Goal: Check status

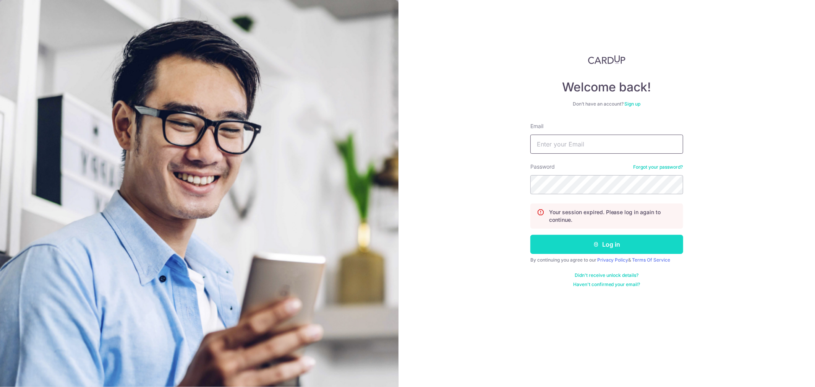
type input "[EMAIL_ADDRESS][DOMAIN_NAME]"
drag, startPoint x: 609, startPoint y: 248, endPoint x: 613, endPoint y: 241, distance: 7.5
click at [610, 247] on button "Log in" at bounding box center [606, 244] width 153 height 19
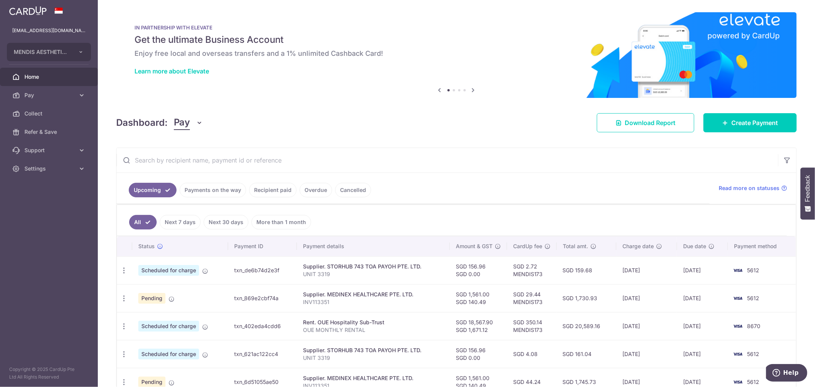
click at [206, 188] on link "Payments on the way" at bounding box center [213, 190] width 66 height 15
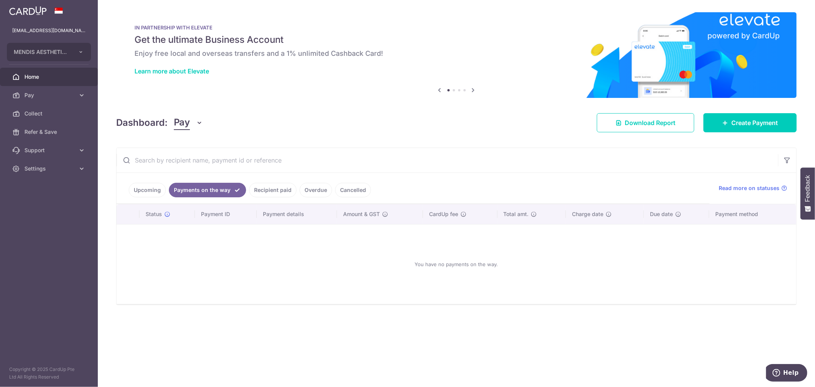
click at [273, 186] on link "Recipient paid" at bounding box center [272, 190] width 47 height 15
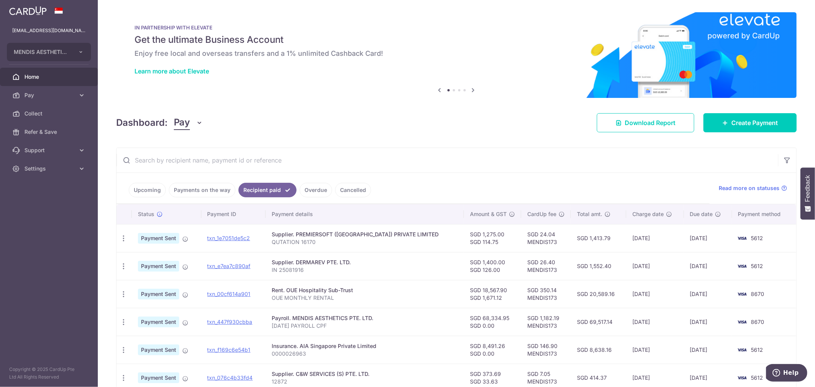
scroll to position [170, 0]
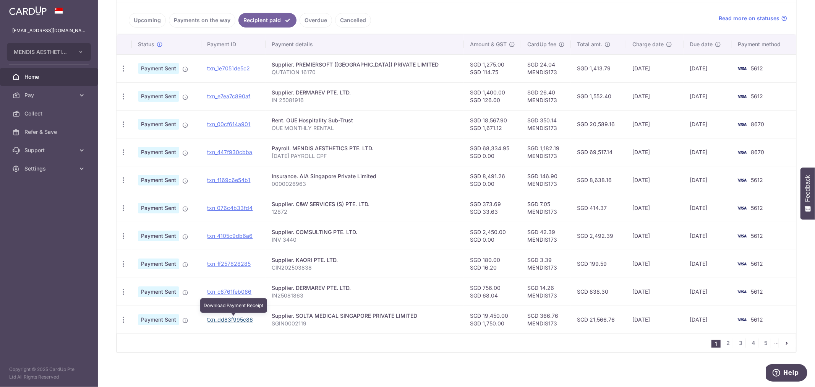
click at [246, 318] on link "txn_dd83f995c86" at bounding box center [230, 319] width 46 height 6
